Goal: Task Accomplishment & Management: Manage account settings

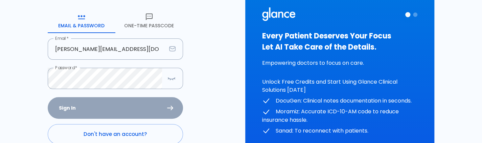
scroll to position [5, 0]
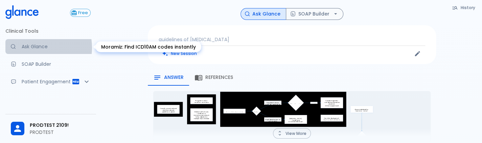
click at [34, 48] on p "Ask Glance" at bounding box center [56, 46] width 69 height 7
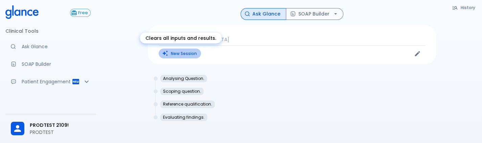
click at [174, 51] on button "New Session" at bounding box center [180, 54] width 42 height 10
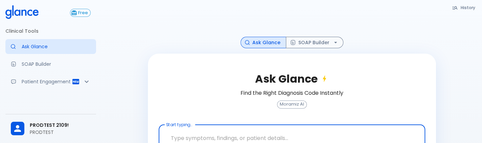
scroll to position [25, 0]
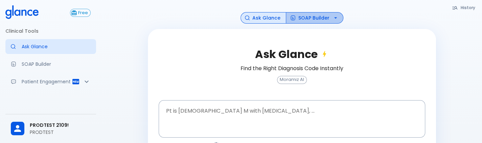
click at [322, 19] on button "SOAP Builder" at bounding box center [314, 18] width 57 height 12
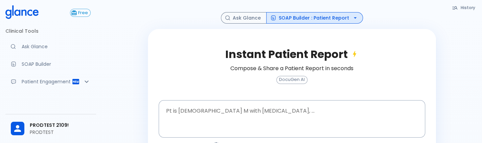
scroll to position [124, 0]
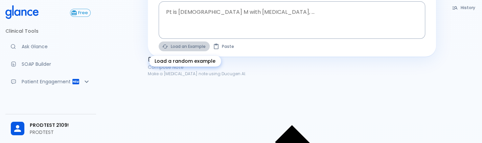
click at [174, 46] on button "Load an Example" at bounding box center [184, 47] width 51 height 10
type textarea "30F, weight loss, palpitations, heat intolerance, HR 121, goiter, TSH undetecta…"
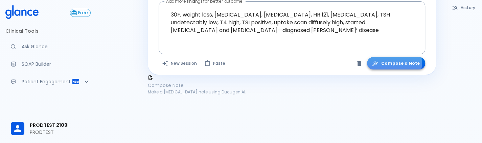
click at [378, 63] on icon "button" at bounding box center [374, 63] width 7 height 7
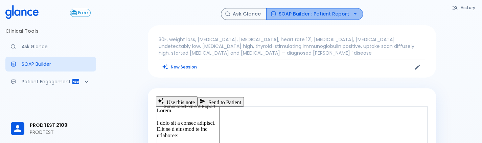
click at [324, 18] on button "SOAP Builder : Patient Report" at bounding box center [314, 14] width 97 height 12
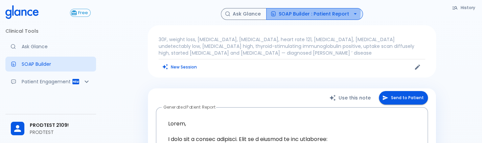
click at [275, 9] on button "SOAP Builder : Patient Report" at bounding box center [314, 14] width 97 height 12
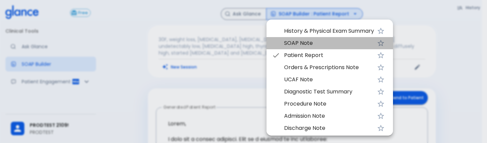
click at [281, 40] on li "SOAP Note" at bounding box center [329, 43] width 126 height 12
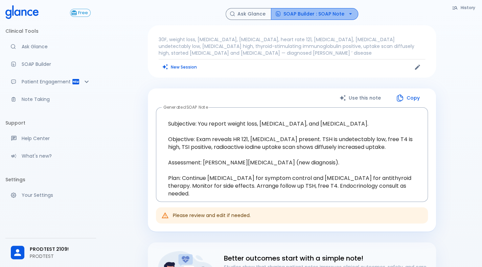
click at [322, 12] on button "SOAP Builder : SOAP Note" at bounding box center [314, 14] width 87 height 12
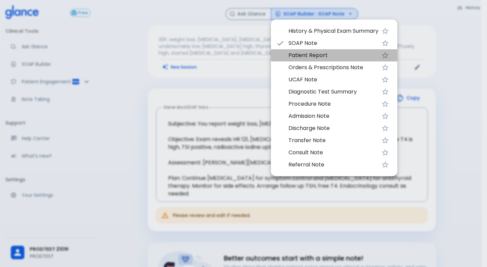
click at [310, 59] on span "Patient Report" at bounding box center [333, 55] width 90 height 8
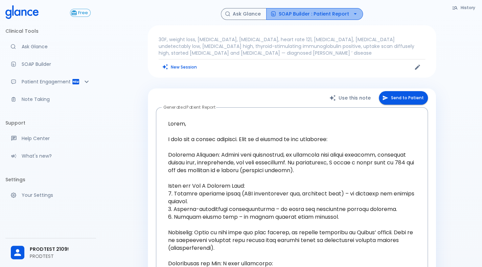
click at [332, 17] on button "SOAP Builder : Patient Report" at bounding box center [314, 14] width 97 height 12
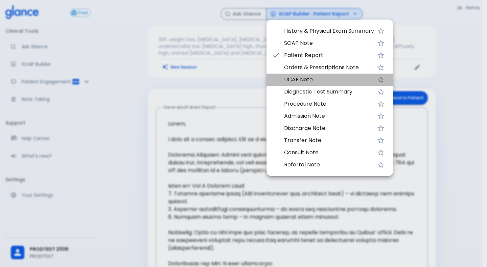
click at [293, 78] on span "UCAF Note" at bounding box center [329, 80] width 90 height 8
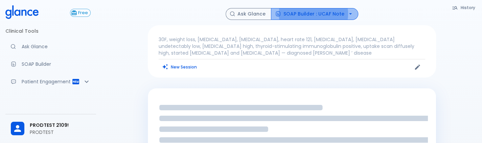
click at [335, 17] on button "SOAP Builder : UCAF Note" at bounding box center [314, 14] width 87 height 12
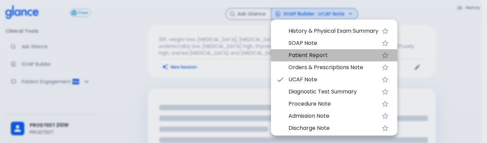
click at [320, 56] on span "Patient Report" at bounding box center [333, 55] width 90 height 8
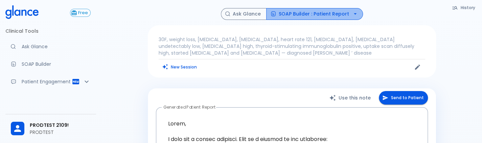
click at [341, 15] on button "SOAP Builder : Patient Report" at bounding box center [314, 14] width 97 height 12
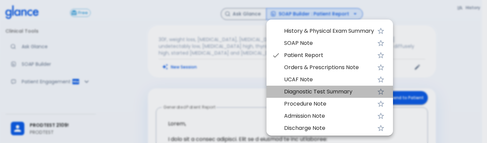
click at [324, 95] on span "Diagnostic Test Summary" at bounding box center [329, 92] width 90 height 8
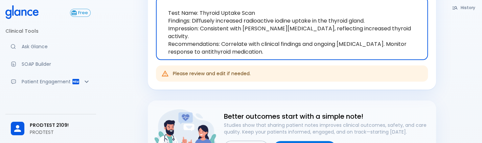
scroll to position [126, 0]
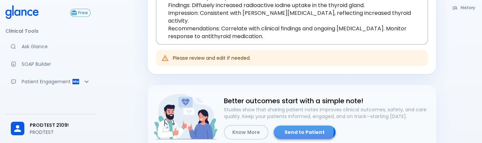
click at [299, 131] on link "Send to Patient" at bounding box center [304, 133] width 62 height 14
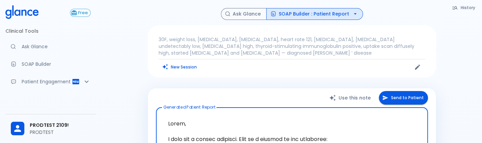
click at [391, 99] on button "Send to Patient" at bounding box center [403, 98] width 49 height 14
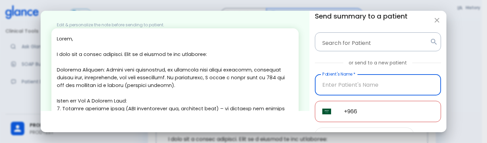
click at [350, 92] on input "Patient's Name   *" at bounding box center [378, 84] width 126 height 21
click at [350, 92] on input "9606926484" at bounding box center [378, 84] width 126 height 21
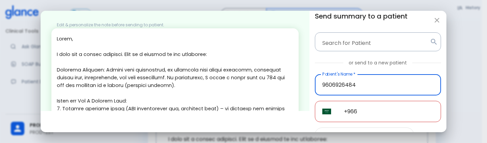
click at [350, 92] on input "9606926484" at bounding box center [378, 84] width 126 height 21
type input "9606926484"
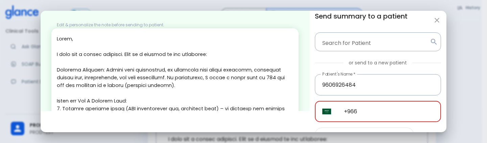
click at [375, 111] on input "+966" at bounding box center [388, 111] width 104 height 21
paste input "96069 26484"
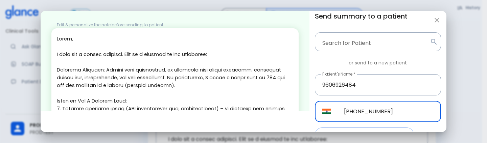
scroll to position [45, 0]
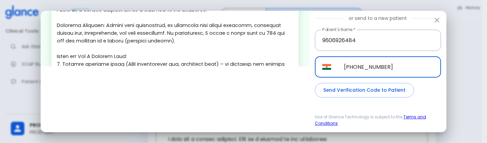
type input "+91 96069 26484"
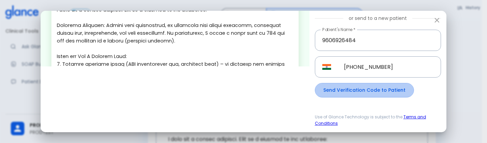
click at [383, 97] on button "Send Verification Code to Patient" at bounding box center [364, 90] width 99 height 15
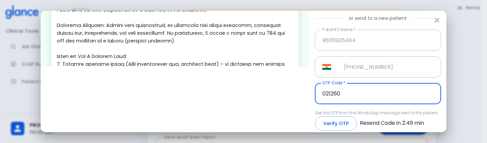
scroll to position [66, 0]
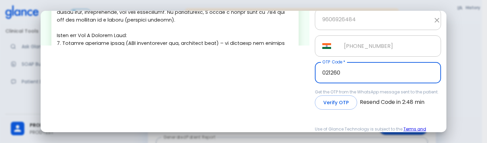
type input "021260"
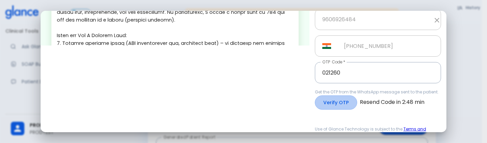
click at [337, 103] on button "Verify OTP" at bounding box center [336, 103] width 42 height 15
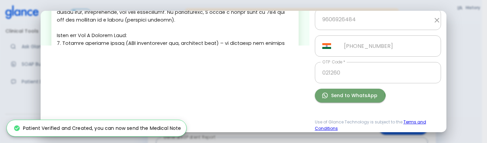
click at [343, 99] on button "Send to WhatsApp" at bounding box center [350, 96] width 71 height 14
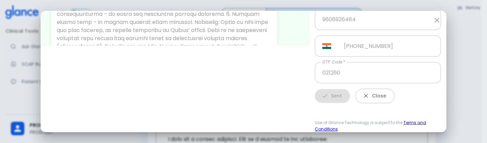
click at [343, 99] on div "Sent Close" at bounding box center [378, 96] width 126 height 15
click at [367, 101] on button "Close" at bounding box center [374, 96] width 39 height 15
type input "+966"
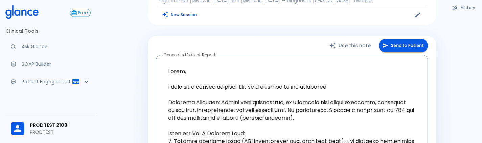
scroll to position [0, 0]
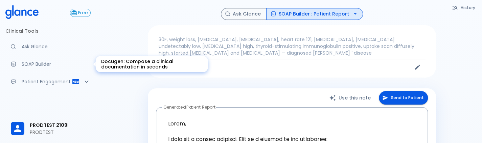
click at [35, 61] on link "SOAP Builder" at bounding box center [50, 64] width 91 height 15
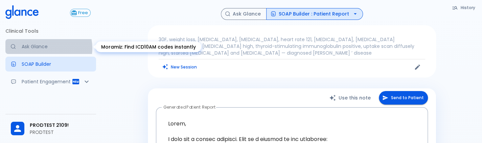
click at [45, 48] on p "Ask Glance" at bounding box center [56, 46] width 69 height 7
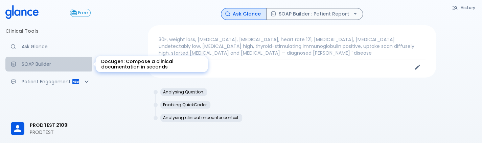
click at [40, 62] on p "SOAP Builder" at bounding box center [56, 64] width 69 height 7
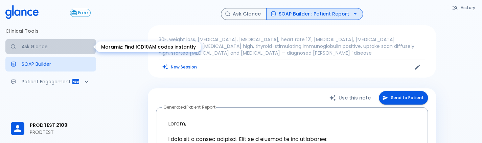
click at [50, 46] on p "Ask Glance" at bounding box center [56, 46] width 69 height 7
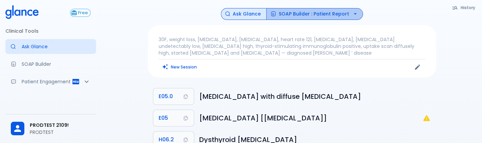
click at [338, 12] on button "SOAP Builder : Patient Report" at bounding box center [314, 14] width 97 height 12
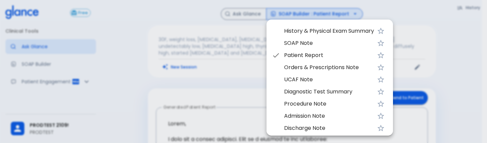
click at [306, 54] on span "Patient Report" at bounding box center [329, 55] width 90 height 8
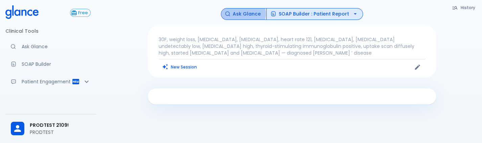
click at [244, 14] on button "Ask Glance" at bounding box center [244, 14] width 46 height 12
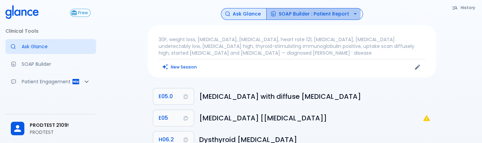
click at [294, 11] on button "SOAP Builder : Patient Report" at bounding box center [314, 14] width 97 height 12
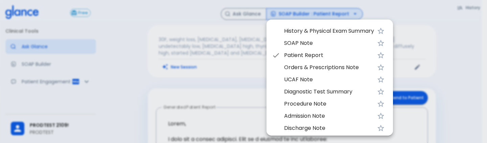
click at [224, 87] on div at bounding box center [243, 71] width 487 height 143
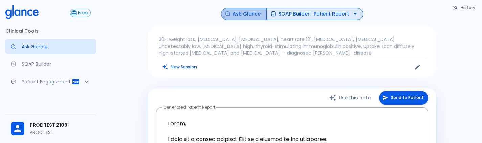
click at [252, 13] on button "Ask Glance" at bounding box center [244, 14] width 46 height 12
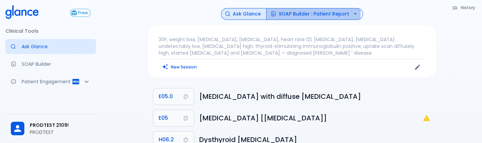
click at [280, 12] on button "SOAP Builder : Patient Report" at bounding box center [314, 14] width 97 height 12
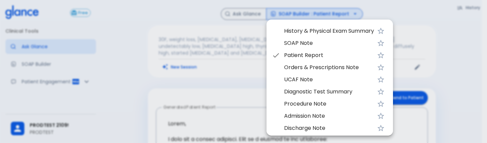
click at [230, 66] on div at bounding box center [243, 71] width 487 height 143
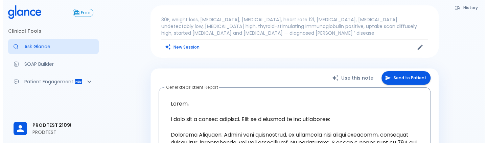
scroll to position [18, 0]
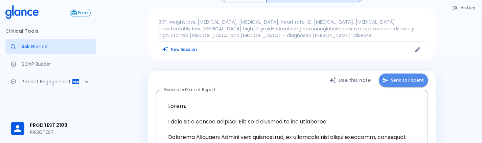
click at [389, 75] on button "Send to Patient" at bounding box center [403, 81] width 49 height 14
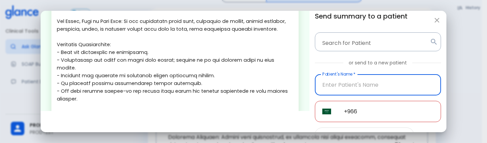
scroll to position [261, 0]
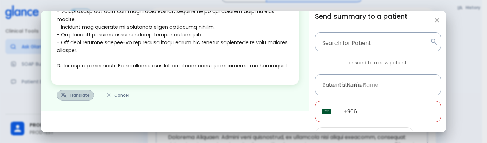
click at [68, 94] on button "Translate" at bounding box center [75, 95] width 37 height 10
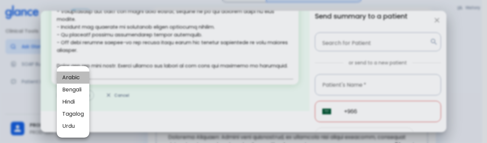
click at [85, 81] on li "Arabic" at bounding box center [73, 78] width 32 height 12
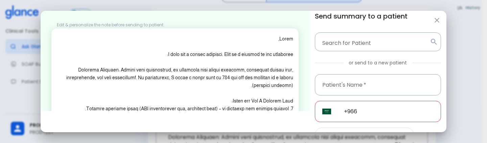
scroll to position [222, 0]
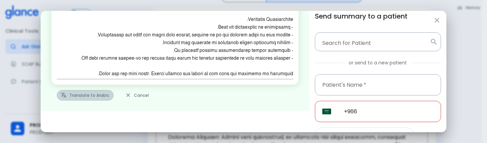
click at [80, 92] on button "Translate to Arabic" at bounding box center [85, 95] width 57 height 10
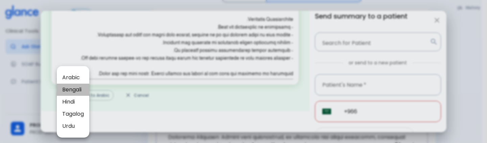
click at [78, 94] on li "Bengali" at bounding box center [73, 90] width 32 height 12
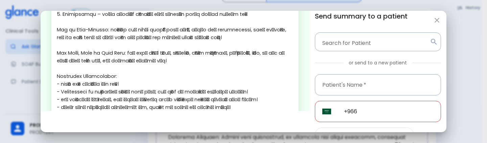
scroll to position [230, 0]
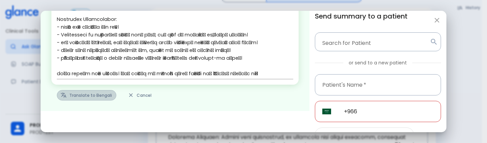
click at [101, 94] on button "Translate to Bengali" at bounding box center [86, 95] width 59 height 10
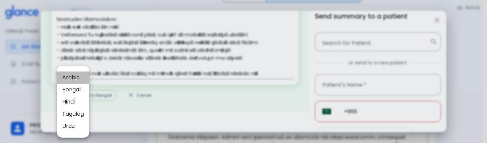
click at [79, 78] on span "Arabic" at bounding box center [73, 78] width 22 height 8
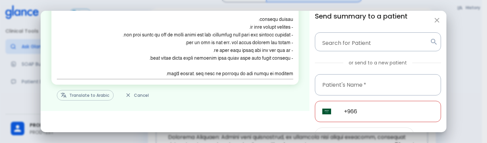
scroll to position [45, 0]
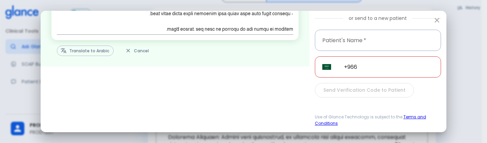
click at [142, 47] on button "Cancel" at bounding box center [137, 51] width 31 height 10
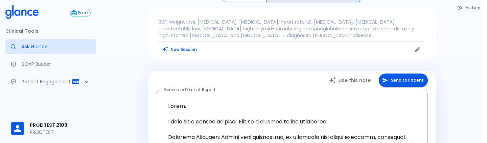
type textarea "Hello, I wish you a speedy recovery. This is a summary of the encounter: Clinic…"
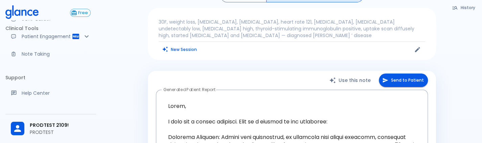
scroll to position [130, 0]
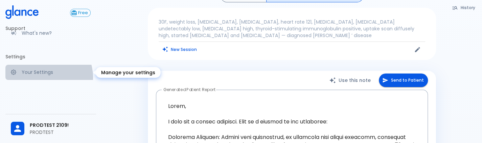
click at [44, 77] on link "Your Settings" at bounding box center [50, 72] width 91 height 15
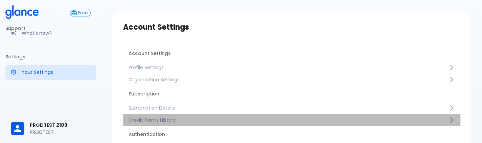
click at [149, 119] on span "Credit Points History" at bounding box center [287, 120] width 319 height 7
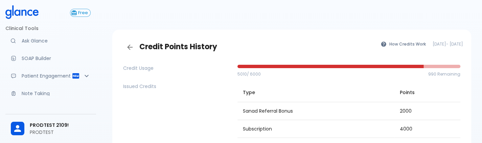
scroll to position [1, 0]
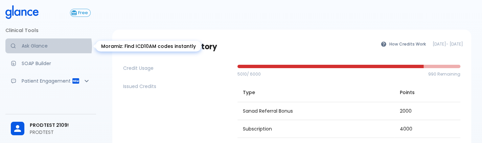
click at [48, 46] on p "Ask Glance" at bounding box center [56, 46] width 69 height 7
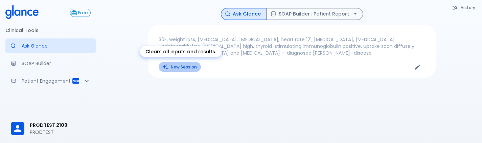
click at [176, 69] on button "New Session" at bounding box center [180, 67] width 42 height 10
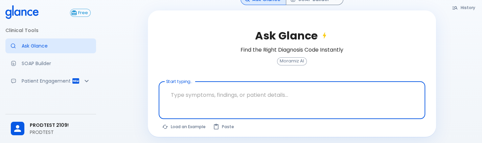
scroll to position [44, 0]
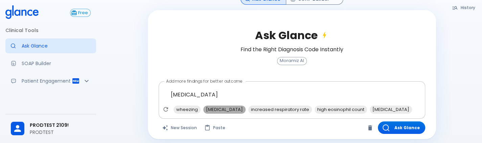
click at [223, 106] on span "shortness of breath" at bounding box center [224, 110] width 42 height 8
type textarea "[MEDICAL_DATA] , [MEDICAL_DATA]"
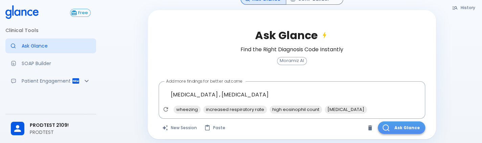
click at [404, 128] on button "Ask Glance" at bounding box center [401, 128] width 47 height 13
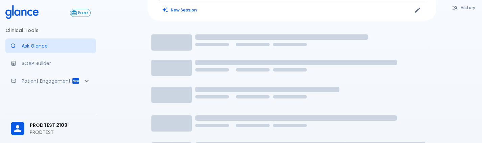
scroll to position [15, 0]
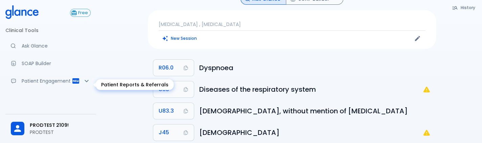
scroll to position [130, 0]
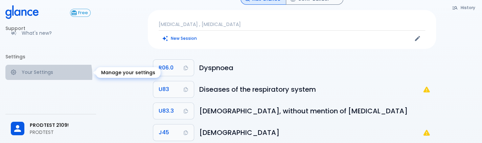
click at [39, 75] on p "Your Settings" at bounding box center [56, 72] width 69 height 7
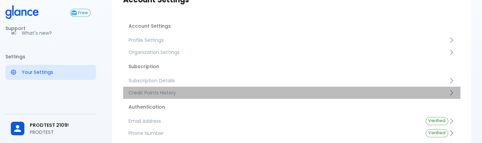
click at [155, 98] on link "Credit Points History" at bounding box center [291, 93] width 337 height 12
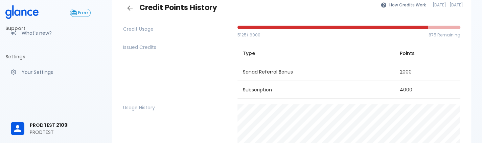
scroll to position [40, 0]
drag, startPoint x: 287, startPoint y: 116, endPoint x: 177, endPoint y: 79, distance: 116.3
click at [177, 79] on div "Issued Credits" at bounding box center [177, 71] width 109 height 55
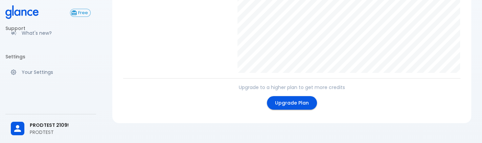
scroll to position [182, 0]
click at [302, 99] on link "Upgrade Plan" at bounding box center [292, 103] width 50 height 14
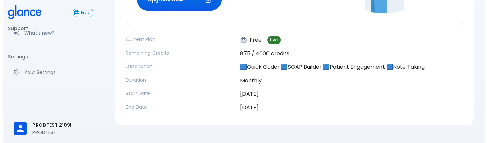
scroll to position [151, 0]
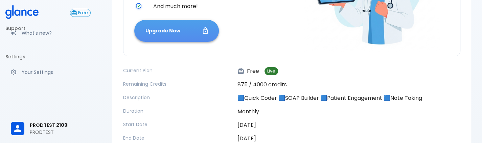
click at [192, 23] on button "Upgrade Now" at bounding box center [176, 31] width 85 height 22
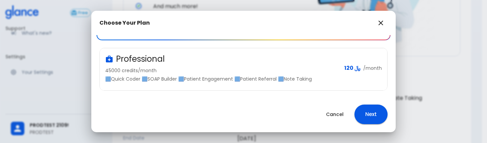
click at [230, 62] on div "Professional" at bounding box center [222, 59] width 234 height 11
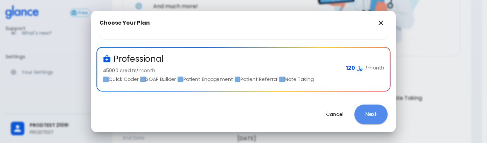
click at [371, 113] on button "Next" at bounding box center [370, 115] width 33 height 20
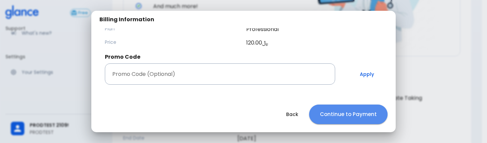
click at [371, 113] on button "Continue to Payment" at bounding box center [348, 115] width 78 height 20
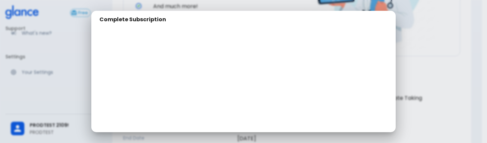
scroll to position [83, 0]
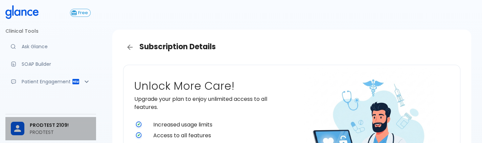
click at [28, 125] on div at bounding box center [20, 129] width 19 height 14
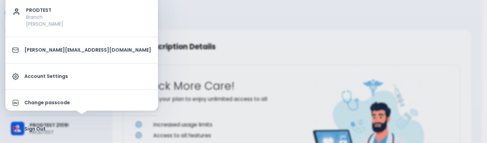
click at [34, 127] on p "Sign Out" at bounding box center [87, 129] width 127 height 7
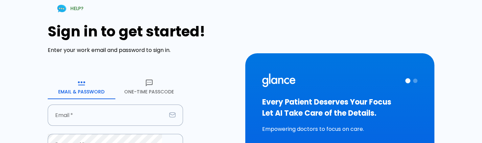
type input "[PERSON_NAME][EMAIL_ADDRESS][DOMAIN_NAME]"
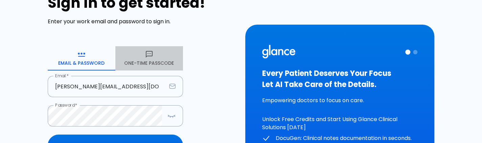
click at [154, 54] on button "One-Time Passcode" at bounding box center [149, 58] width 68 height 24
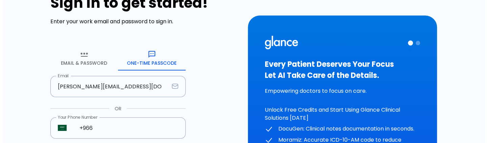
scroll to position [67, 0]
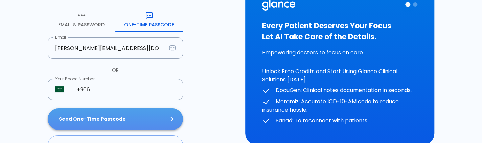
click at [133, 123] on button "Send One-Time Passcode" at bounding box center [115, 120] width 135 height 22
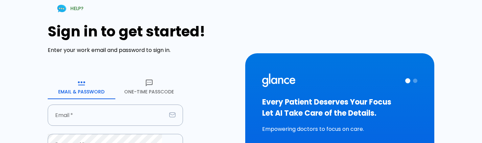
scroll to position [5, 0]
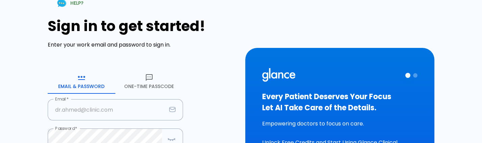
type input "[PERSON_NAME][EMAIL_ADDRESS][DOMAIN_NAME]"
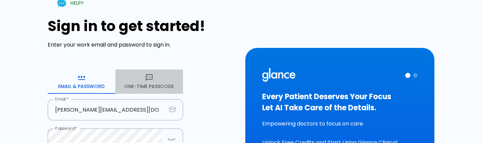
click at [141, 90] on button "One-Time Passcode" at bounding box center [149, 82] width 68 height 24
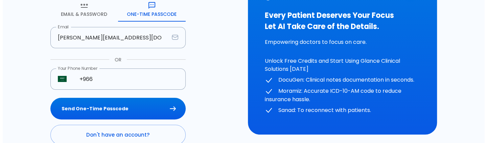
scroll to position [79, 0]
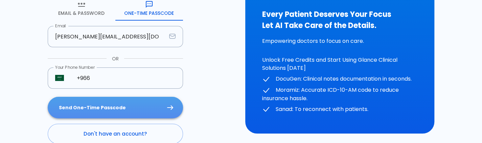
click at [136, 111] on button "Send One-Time Passcode" at bounding box center [115, 108] width 135 height 22
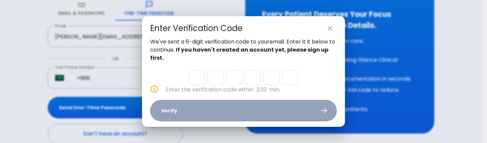
type input "5"
type input "3"
type input "0"
type input "8"
type input "5"
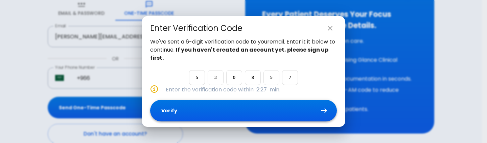
type input "7"
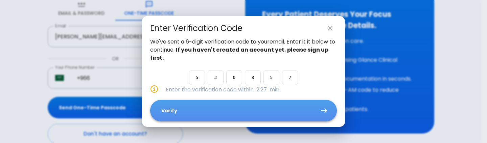
click at [275, 115] on button "Verify" at bounding box center [243, 111] width 187 height 22
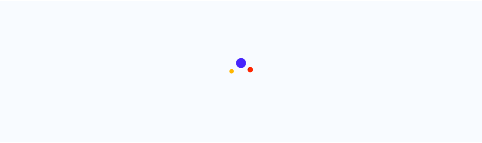
scroll to position [5, 0]
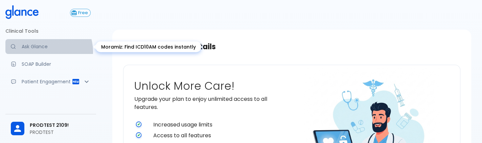
click at [44, 51] on link "Ask Glance" at bounding box center [50, 46] width 91 height 15
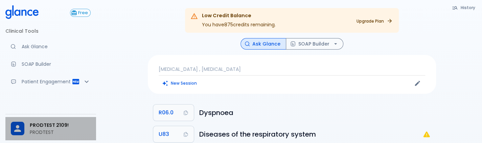
click at [60, 133] on p "PRODTEST" at bounding box center [60, 132] width 61 height 7
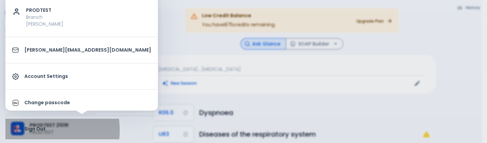
click at [29, 130] on p "Sign Out" at bounding box center [87, 129] width 127 height 7
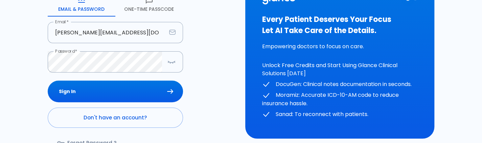
scroll to position [94, 0]
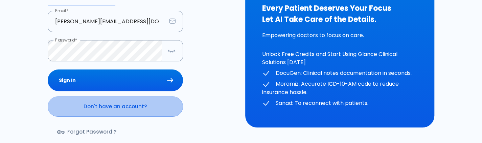
click at [114, 104] on link "Don't have an account?" at bounding box center [115, 107] width 135 height 20
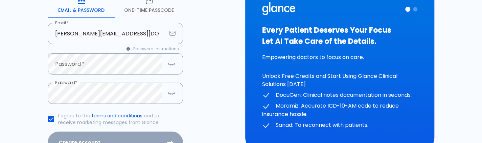
scroll to position [70, 0]
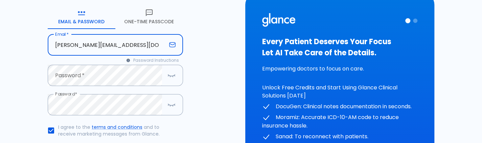
click at [99, 47] on input "[PERSON_NAME][EMAIL_ADDRESS][DOMAIN_NAME]" at bounding box center [107, 44] width 119 height 21
type input "[PERSON_NAME][EMAIL_ADDRESS][DOMAIN_NAME]"
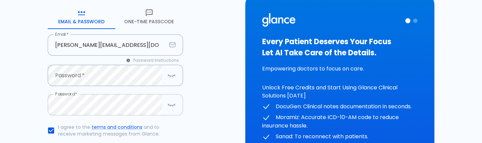
drag, startPoint x: 176, startPoint y: 115, endPoint x: 173, endPoint y: 105, distance: 9.5
click at [173, 105] on div "Password   *" at bounding box center [115, 104] width 135 height 21
click at [173, 105] on icon "button" at bounding box center [171, 104] width 7 height 1
click at [6, 97] on div "HELP? Create your account Please enter your email and create a password to get …" at bounding box center [241, 77] width 482 height 295
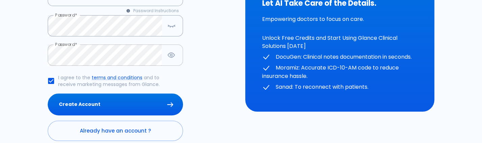
scroll to position [121, 0]
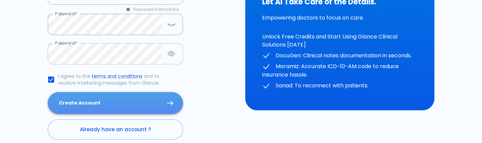
click at [139, 99] on button "Create Account" at bounding box center [115, 103] width 135 height 22
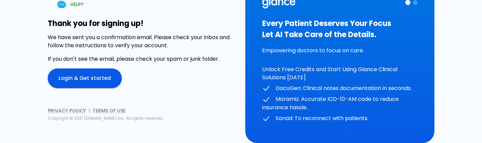
scroll to position [25, 0]
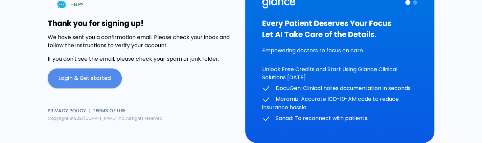
click at [115, 73] on link "Login & Get started" at bounding box center [85, 79] width 74 height 20
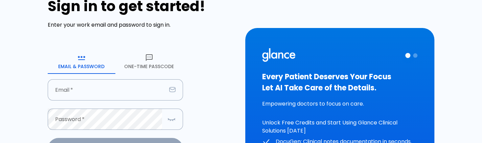
type input "[PERSON_NAME][EMAIL_ADDRESS][DOMAIN_NAME]"
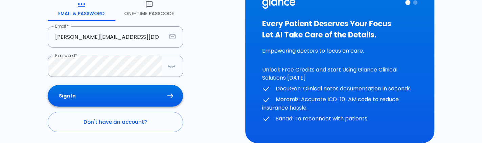
scroll to position [79, 0]
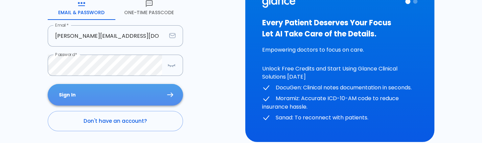
click at [140, 98] on button "Sign In" at bounding box center [115, 95] width 135 height 22
